Goal: Obtain resource: Download file/media

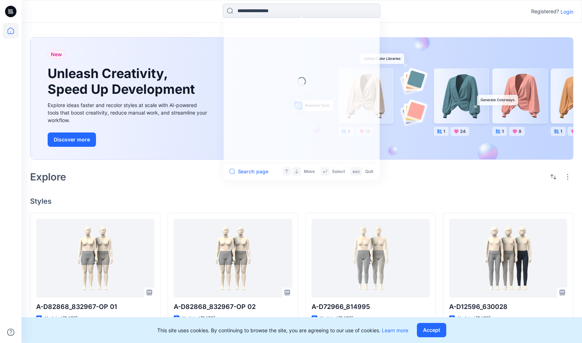
click at [326, 13] on input at bounding box center [302, 11] width 158 height 14
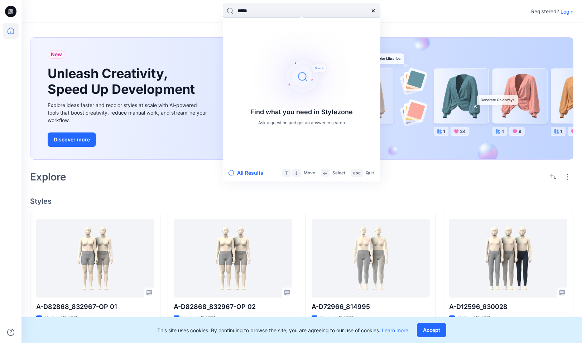
type input "******"
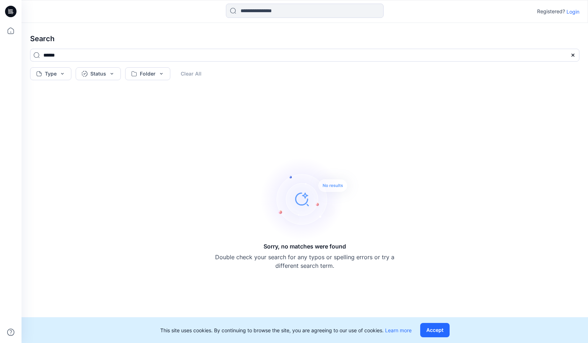
click at [572, 12] on p "Login" at bounding box center [572, 12] width 13 height 8
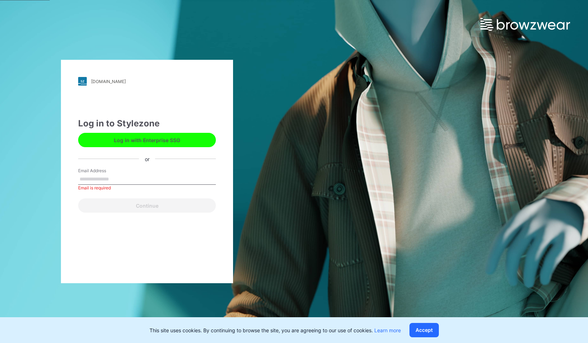
click at [196, 143] on button "Log in with Enterprise SSO" at bounding box center [147, 140] width 138 height 14
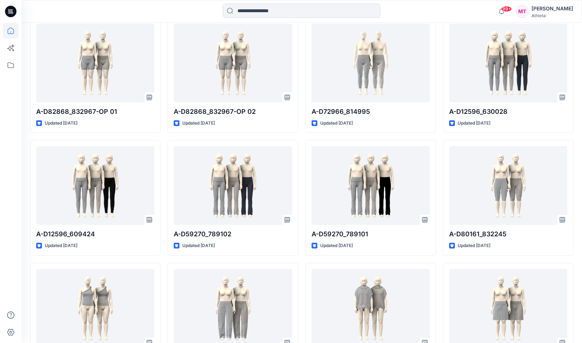
scroll to position [222, 0]
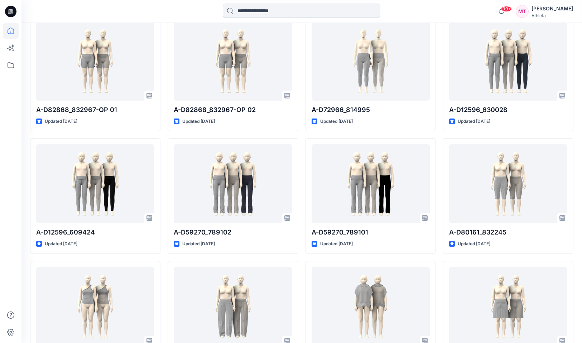
click at [276, 11] on input at bounding box center [302, 11] width 158 height 14
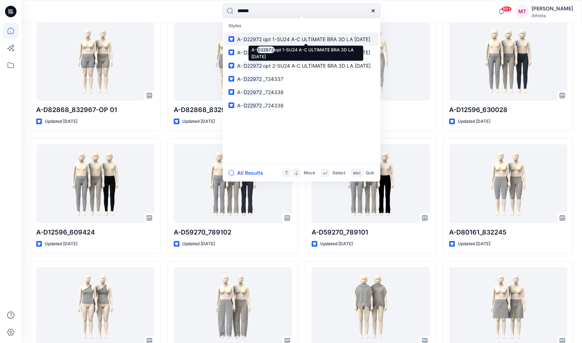
type input "******"
click at [312, 39] on span "opt 1-SU24 A-C ULTIMATE BRA 3D LA 25Apr23" at bounding box center [316, 39] width 107 height 6
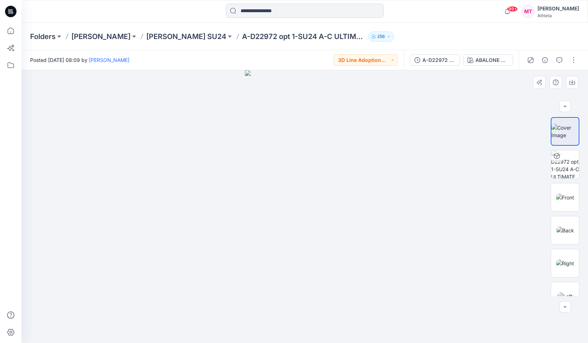
scroll to position [80, 0]
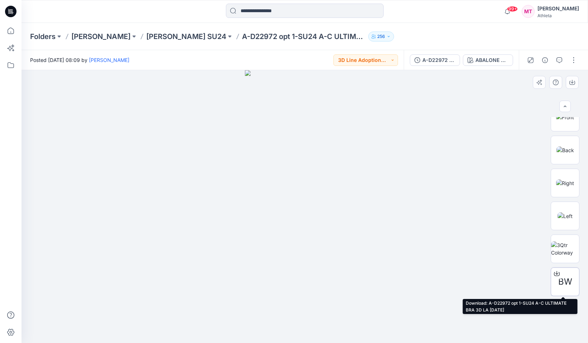
click at [555, 273] on icon at bounding box center [557, 274] width 6 height 6
click at [563, 281] on span "BW" at bounding box center [565, 281] width 14 height 13
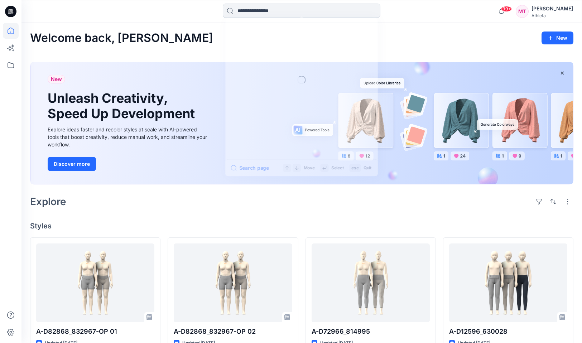
click at [272, 10] on input at bounding box center [302, 11] width 158 height 14
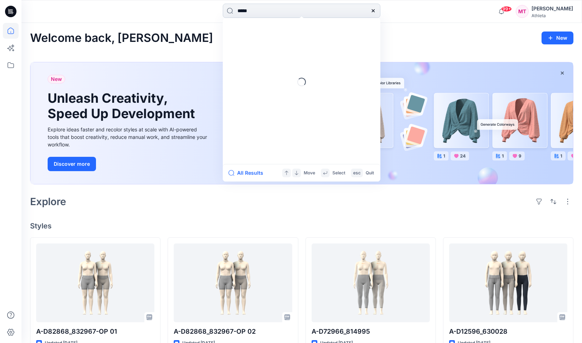
type input "******"
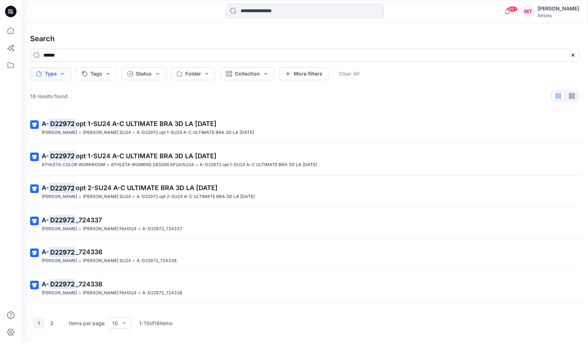
click at [68, 73] on button "Type" at bounding box center [50, 73] width 41 height 13
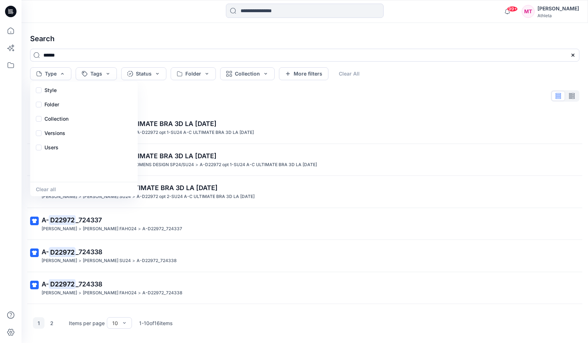
click at [104, 33] on h4 "Search" at bounding box center [304, 39] width 560 height 20
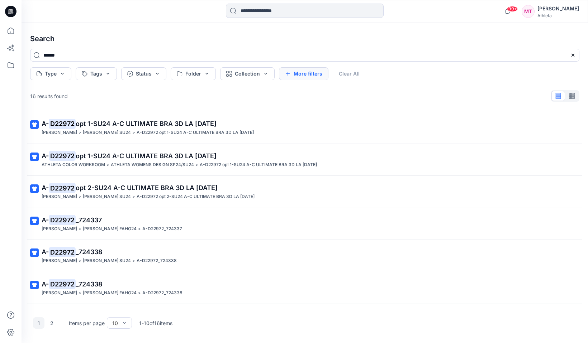
click at [311, 73] on button "More filters" at bounding box center [303, 73] width 49 height 13
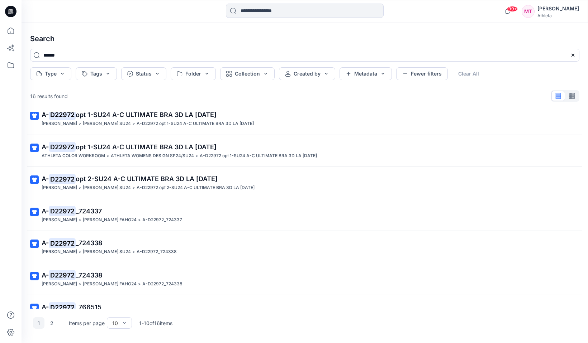
scroll to position [11, 0]
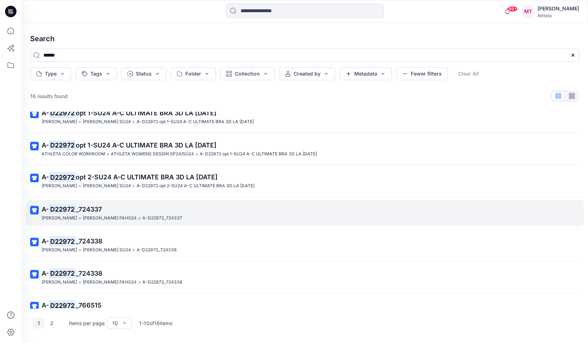
click at [151, 209] on p "A- D22972 _724337" at bounding box center [304, 210] width 524 height 10
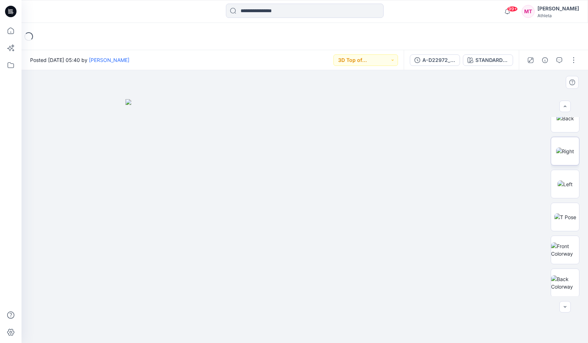
scroll to position [114, 0]
click at [561, 253] on img at bounding box center [565, 248] width 28 height 15
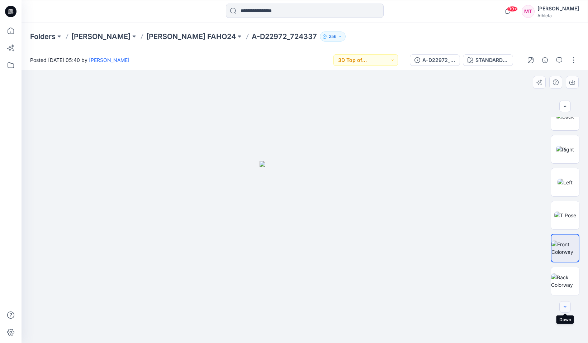
click at [564, 306] on icon "button" at bounding box center [565, 307] width 6 height 6
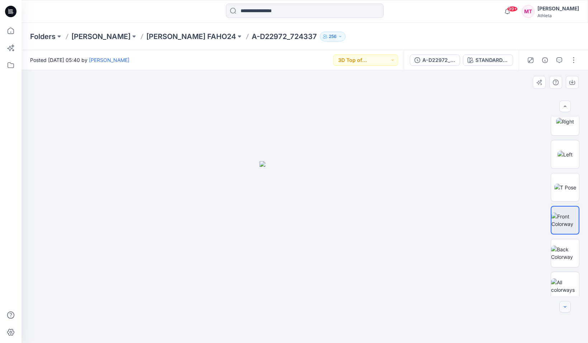
click at [564, 306] on icon "button" at bounding box center [565, 307] width 6 height 6
click at [564, 306] on div at bounding box center [564, 306] width 11 height 11
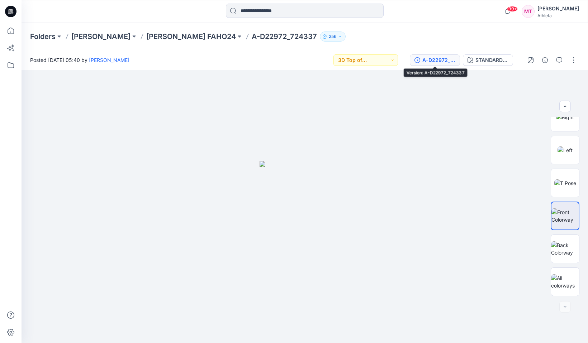
click at [445, 57] on div "A-D22972_724337" at bounding box center [438, 60] width 33 height 8
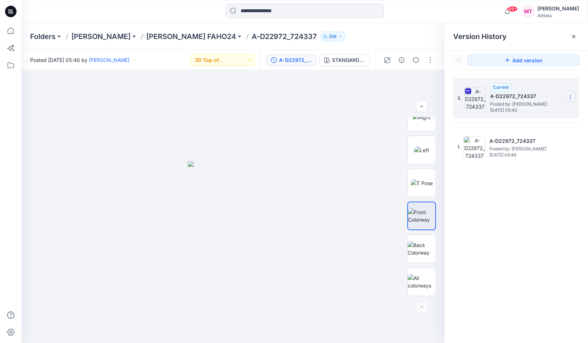
click at [571, 96] on icon at bounding box center [570, 97] width 6 height 6
click at [546, 115] on span "Download Source BW File" at bounding box center [534, 111] width 60 height 9
